Goal: Find specific page/section: Find specific page/section

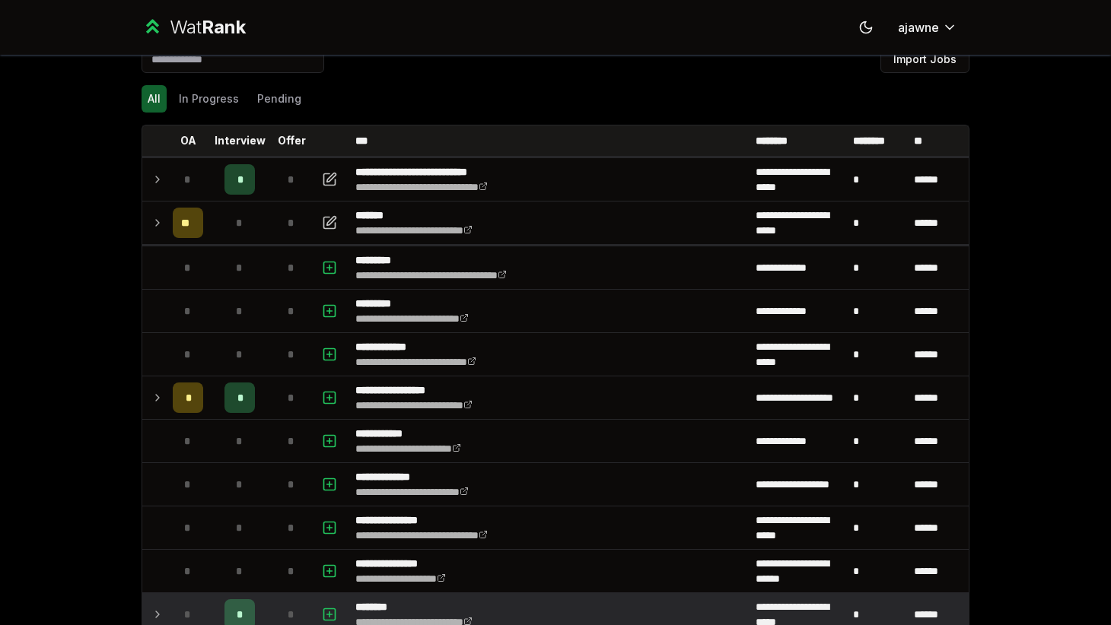
scroll to position [21, 0]
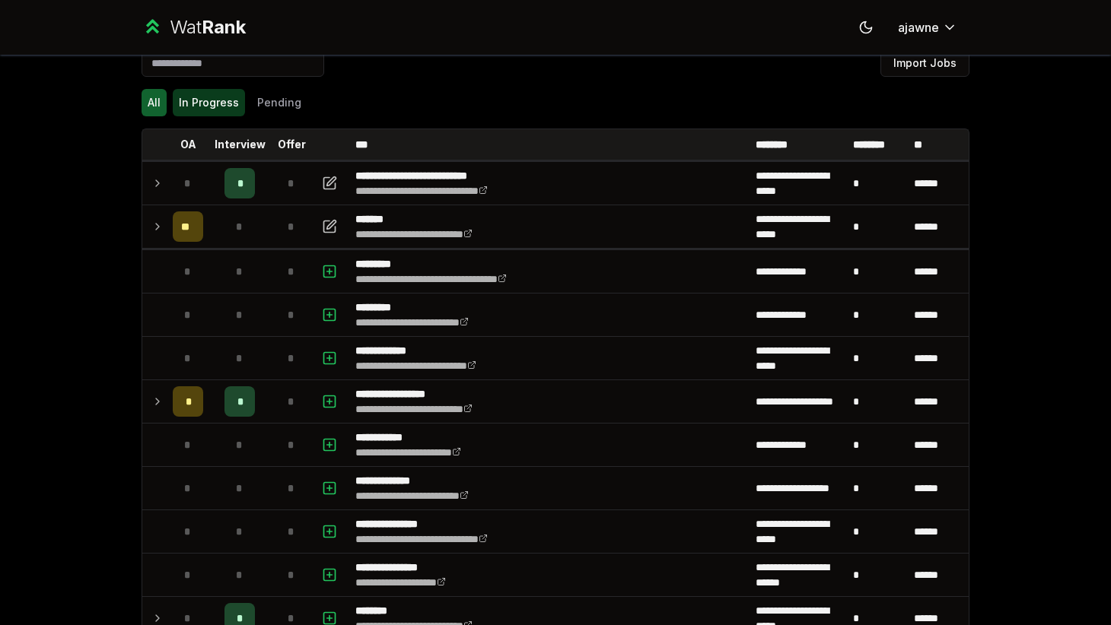
click at [228, 110] on button "In Progress" at bounding box center [209, 102] width 72 height 27
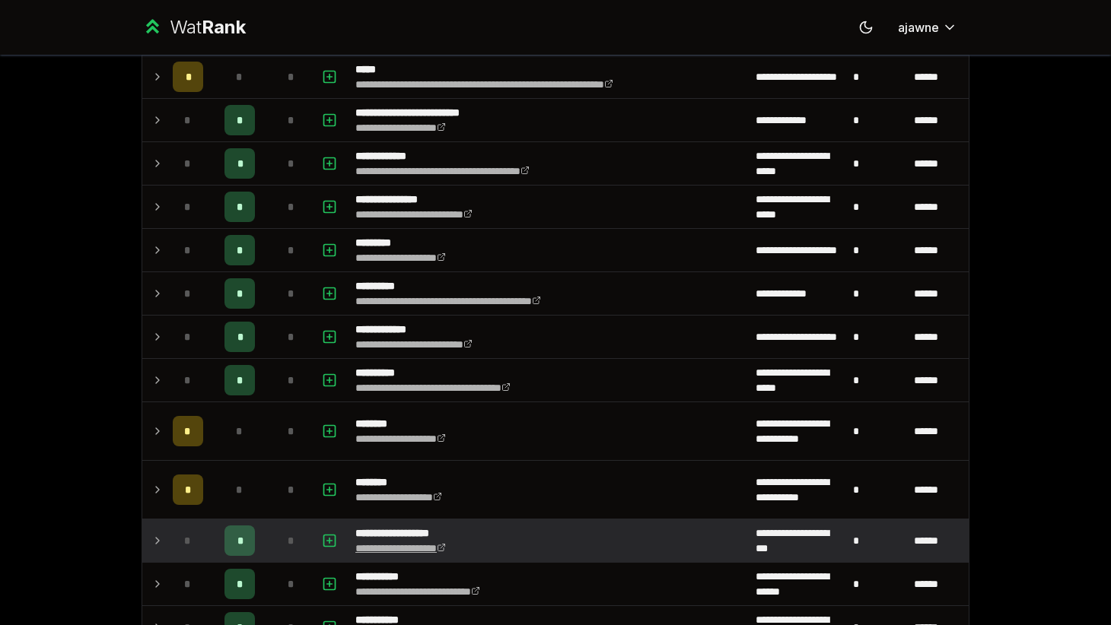
scroll to position [0, 0]
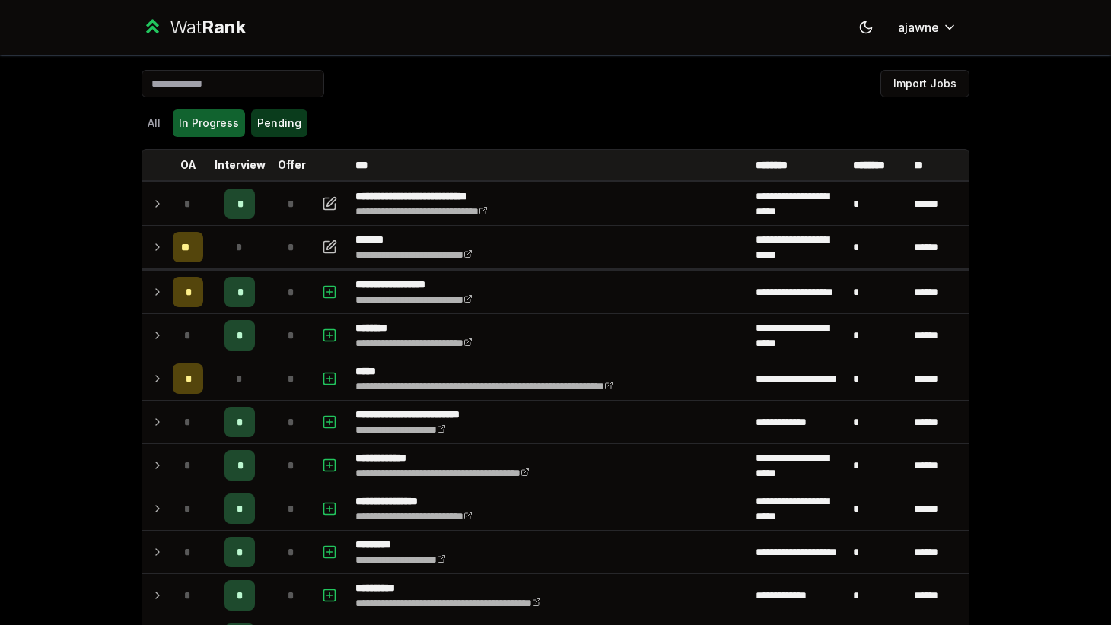
click at [289, 121] on button "Pending" at bounding box center [279, 123] width 56 height 27
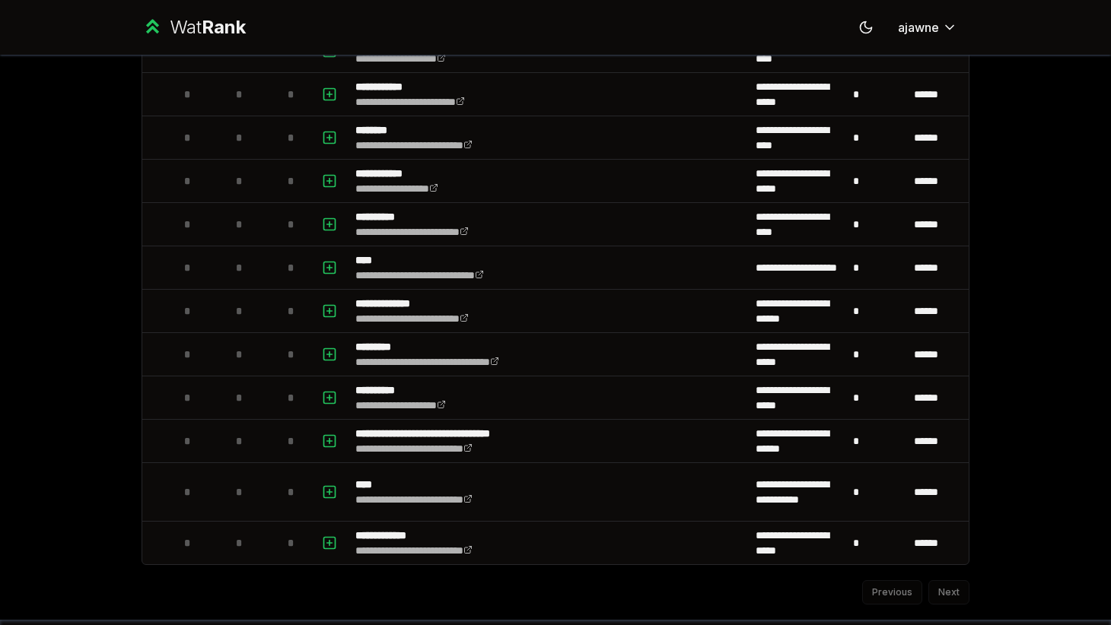
scroll to position [847, 0]
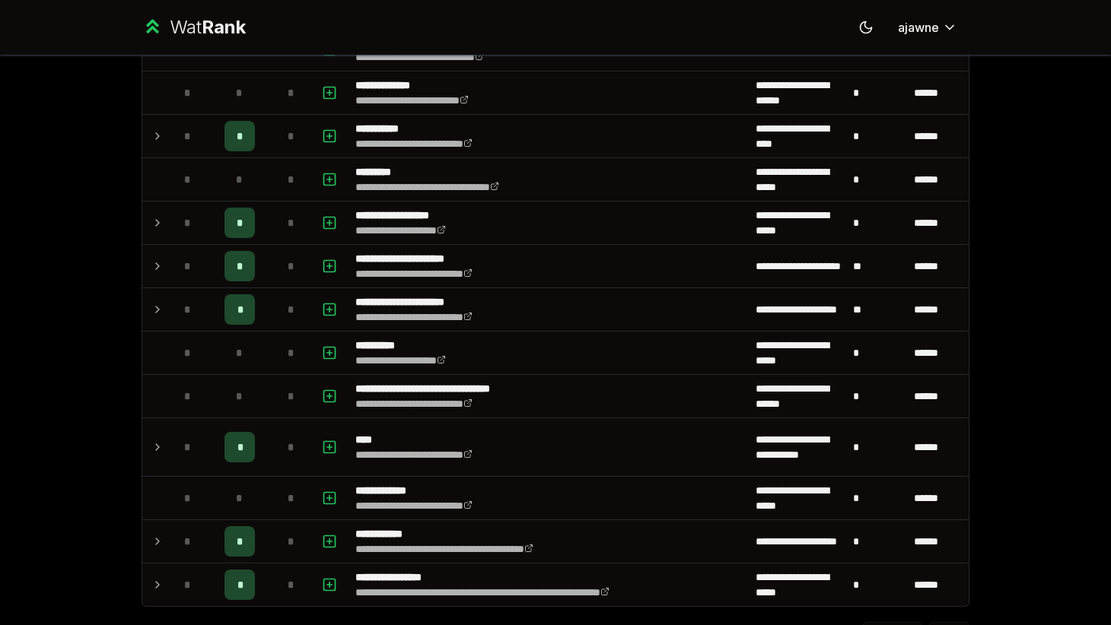
scroll to position [1867, 0]
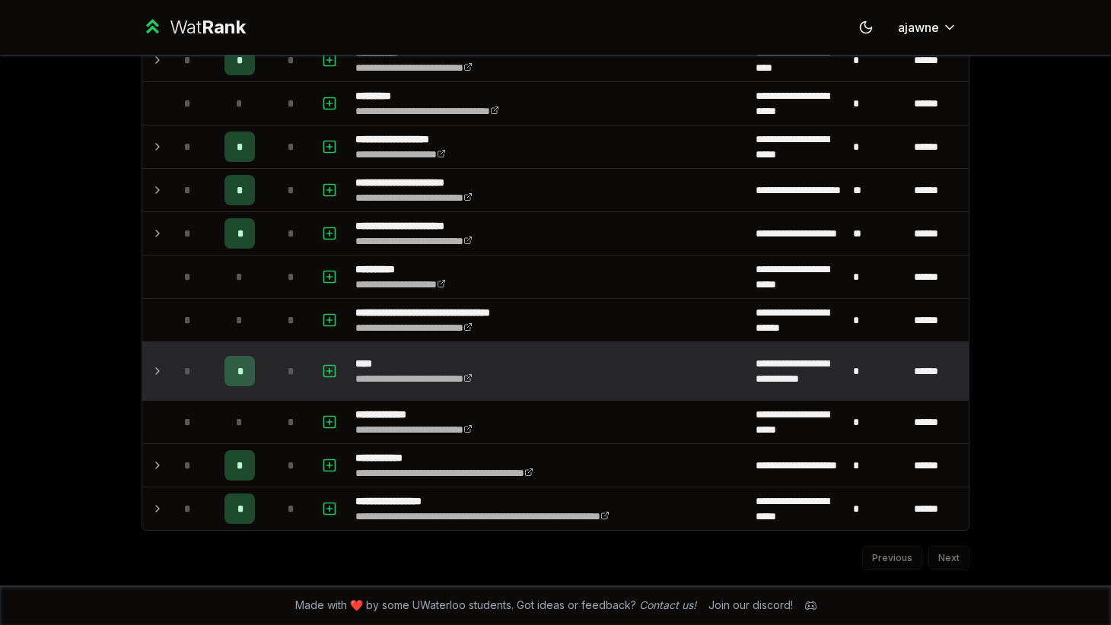
click at [161, 366] on icon at bounding box center [157, 371] width 12 height 18
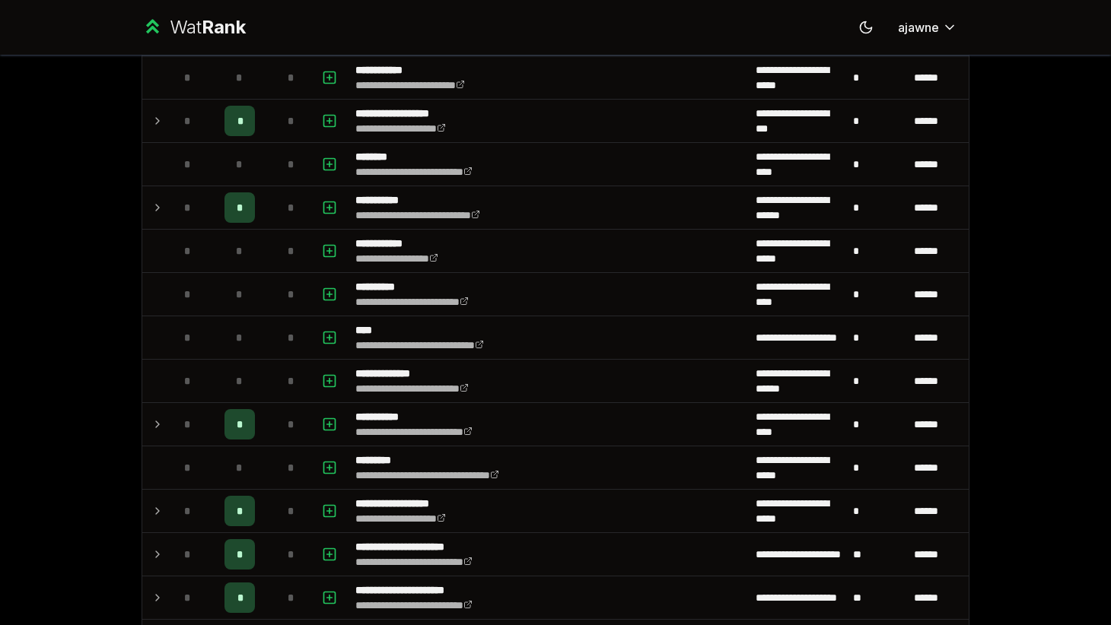
scroll to position [1895, 0]
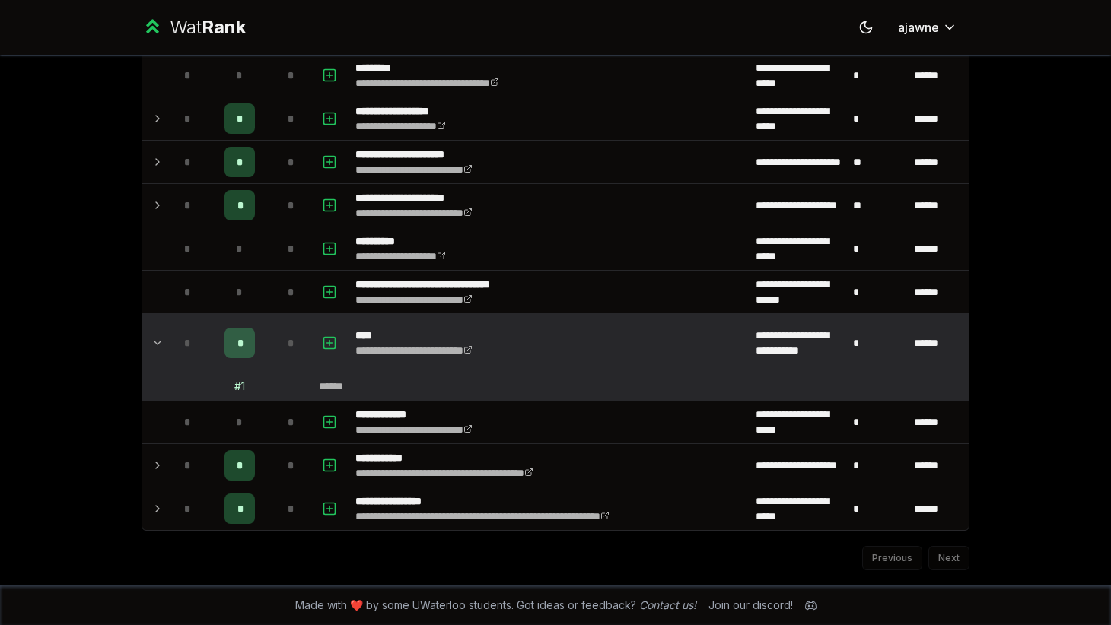
click at [805, 609] on icon at bounding box center [810, 605] width 11 height 11
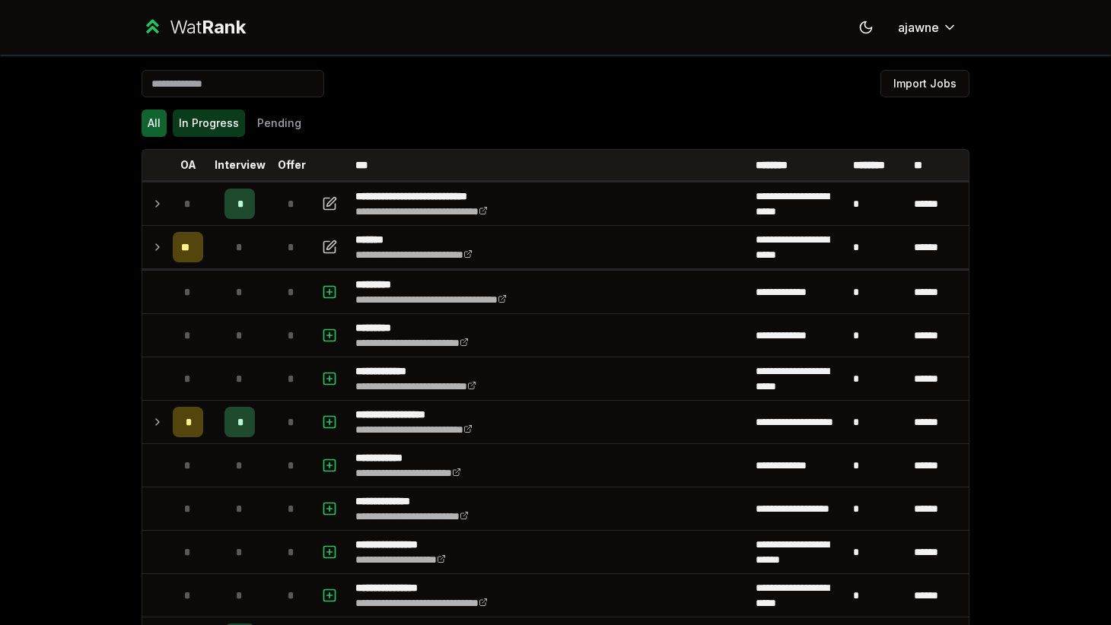
click at [205, 119] on button "In Progress" at bounding box center [209, 123] width 72 height 27
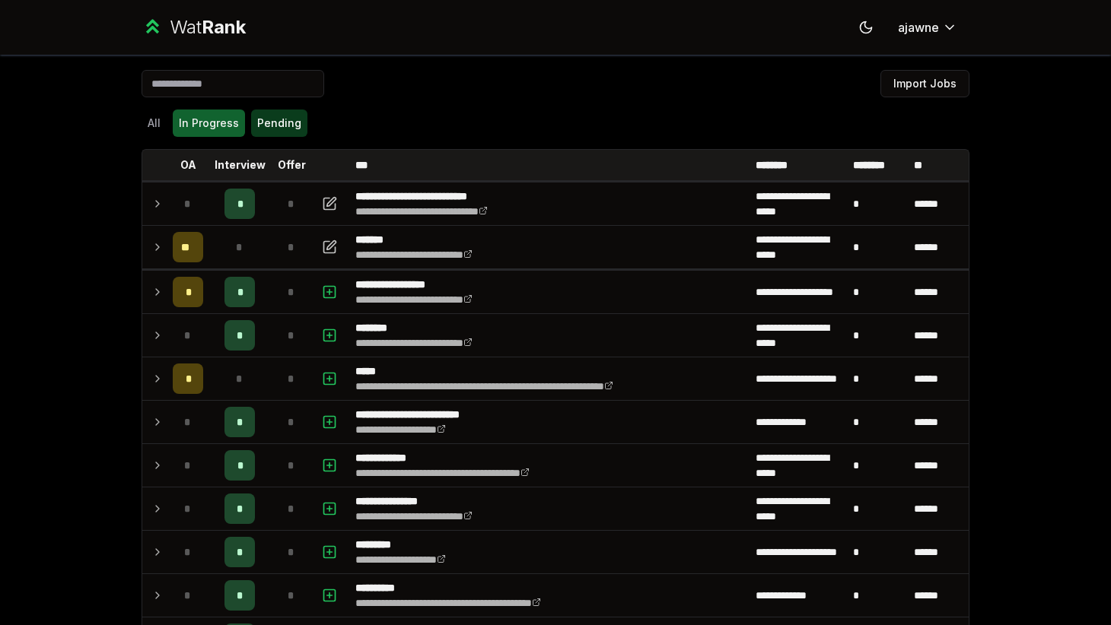
click at [281, 120] on button "Pending" at bounding box center [279, 123] width 56 height 27
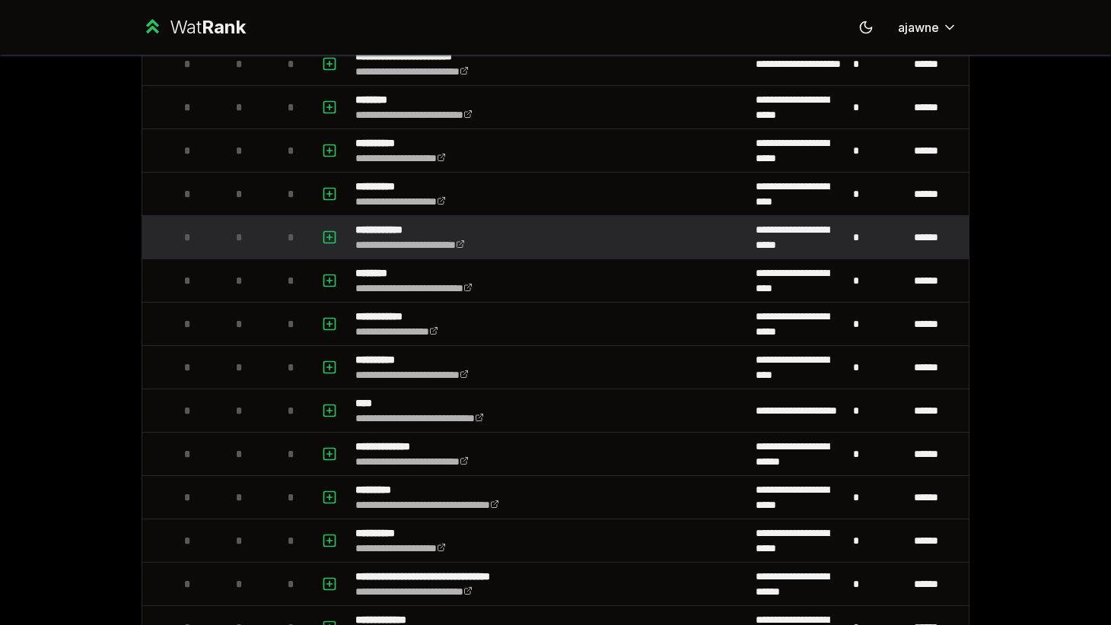
scroll to position [822, 0]
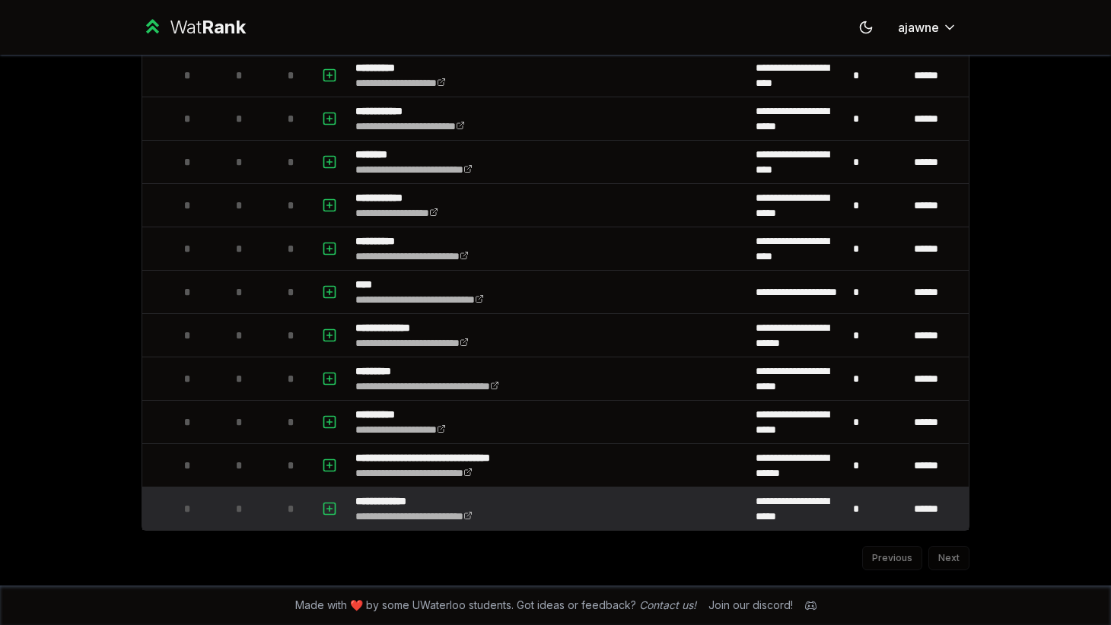
click at [405, 500] on p "**********" at bounding box center [431, 501] width 153 height 15
click at [405, 520] on link "**********" at bounding box center [413, 516] width 117 height 11
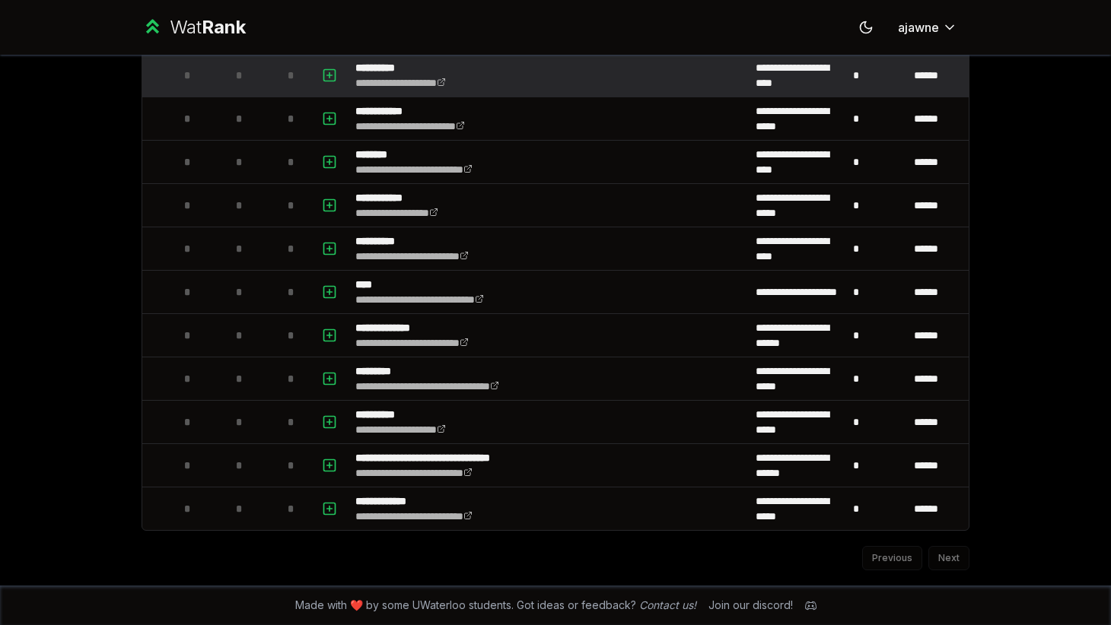
scroll to position [0, 0]
